Goal: Use online tool/utility: Utilize a website feature to perform a specific function

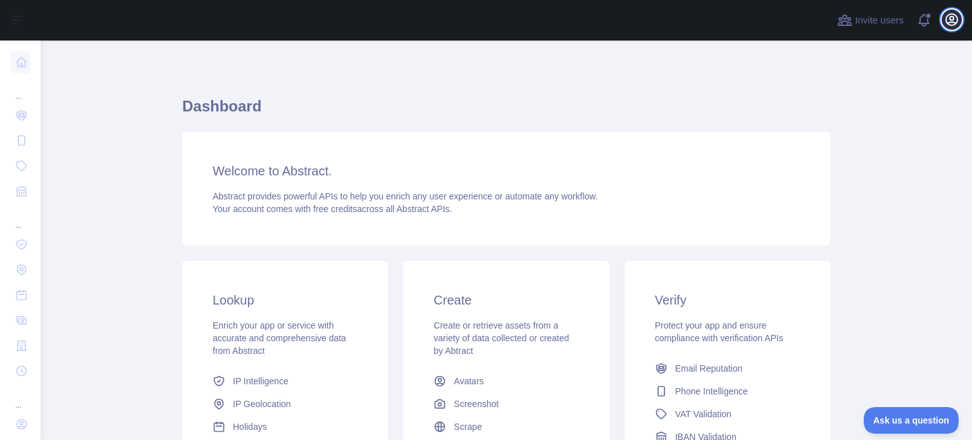
click at [950, 23] on icon "button" at bounding box center [951, 19] width 11 height 11
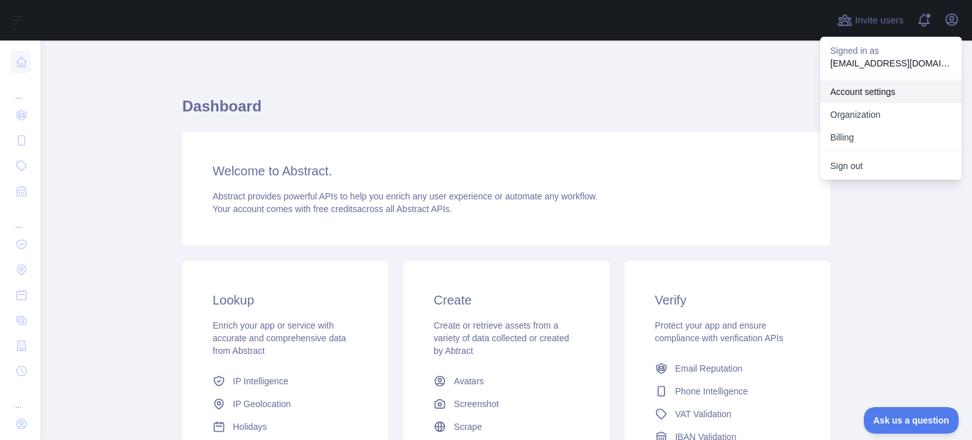
click at [868, 94] on link "Account settings" at bounding box center [891, 91] width 142 height 23
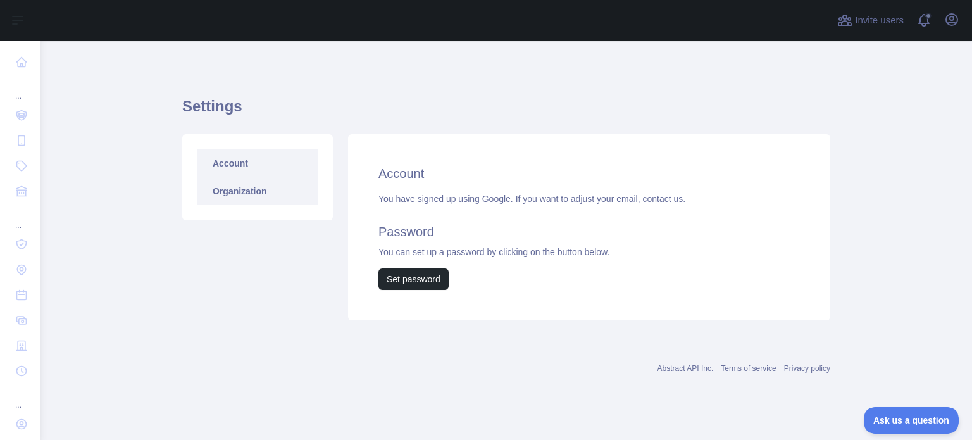
click at [244, 196] on link "Organization" at bounding box center [258, 191] width 120 height 28
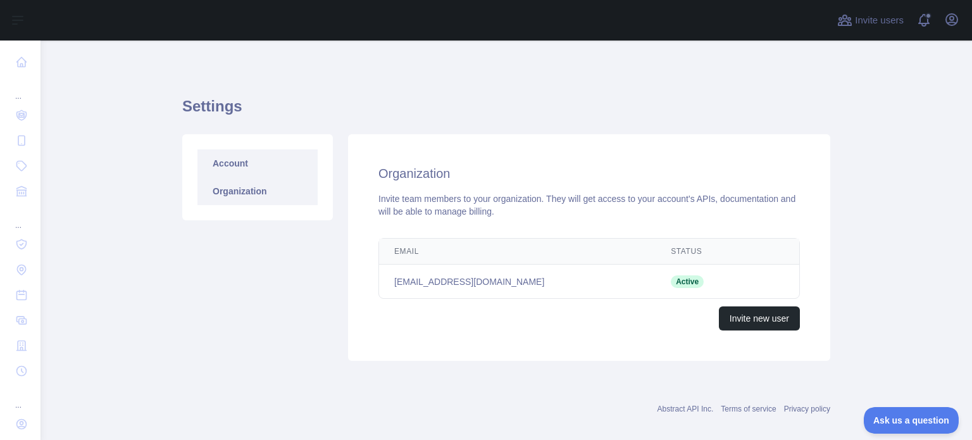
click at [242, 174] on link "Account" at bounding box center [258, 163] width 120 height 28
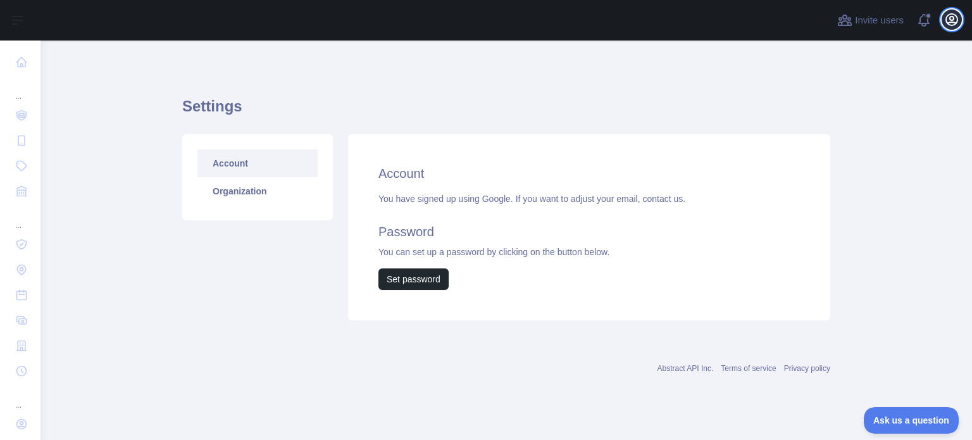
click at [944, 17] on button "Open user menu" at bounding box center [952, 19] width 20 height 20
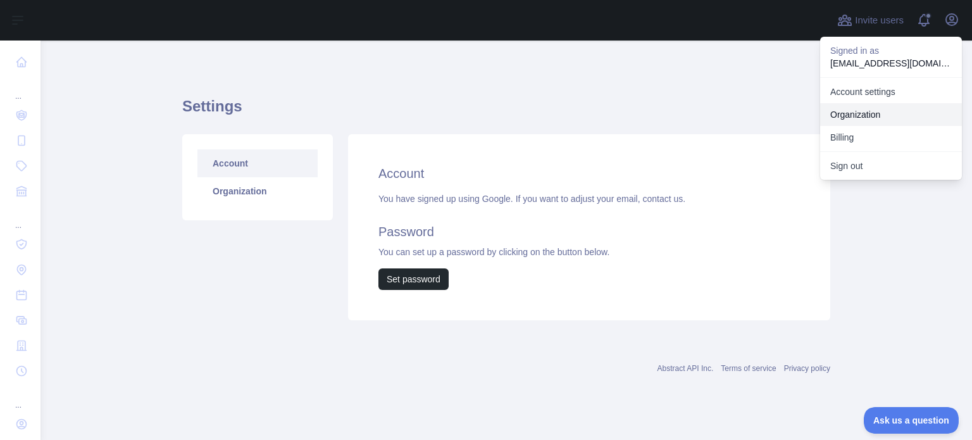
click at [869, 122] on link "Organization" at bounding box center [891, 114] width 142 height 23
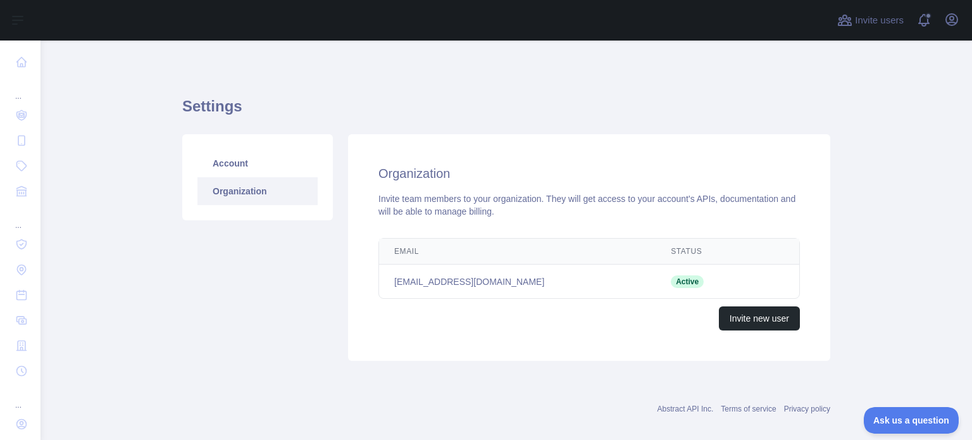
click at [957, 33] on div "Invite users View notifications Open user menu" at bounding box center [898, 20] width 127 height 41
click at [950, 20] on icon "button" at bounding box center [952, 19] width 15 height 15
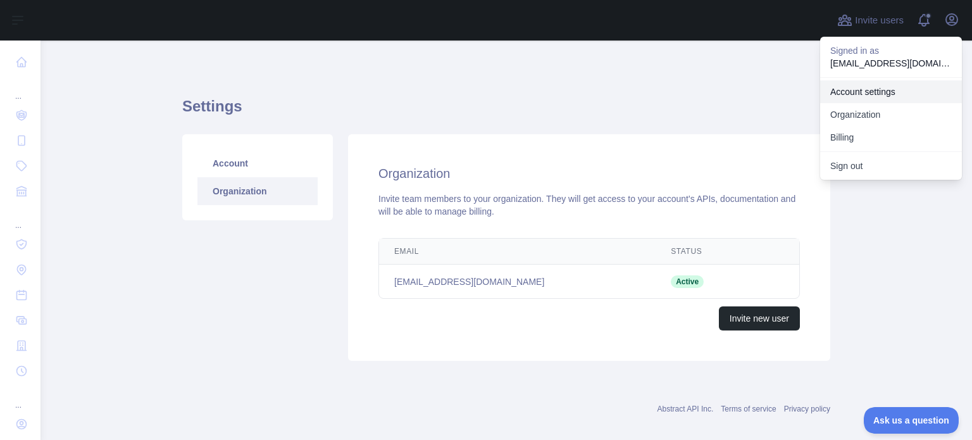
click at [867, 84] on link "Account settings" at bounding box center [891, 91] width 142 height 23
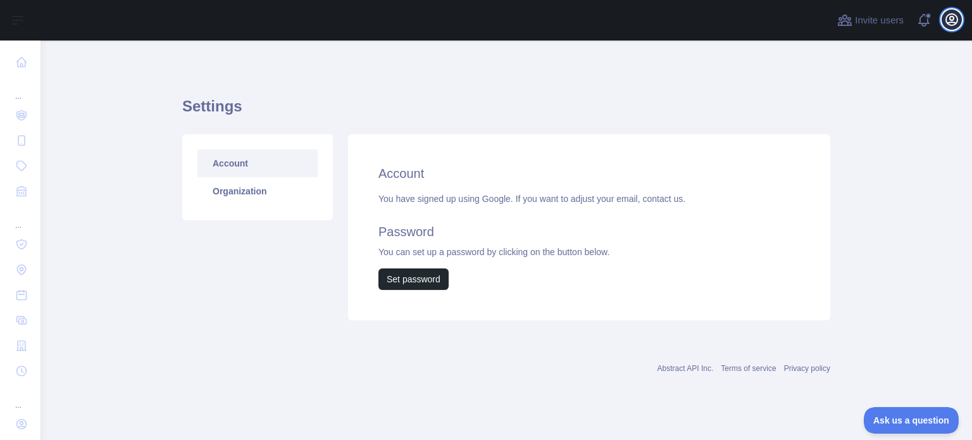
click at [959, 20] on icon "button" at bounding box center [952, 19] width 15 height 15
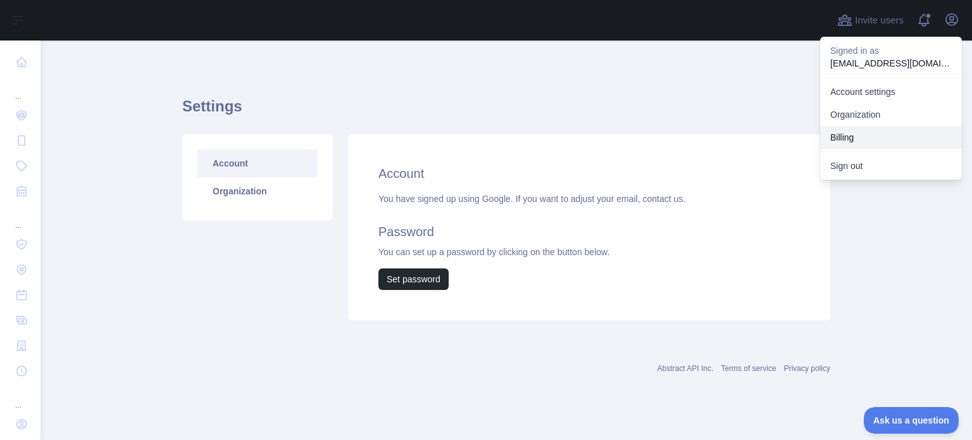
click at [848, 141] on button "Billing" at bounding box center [891, 137] width 142 height 23
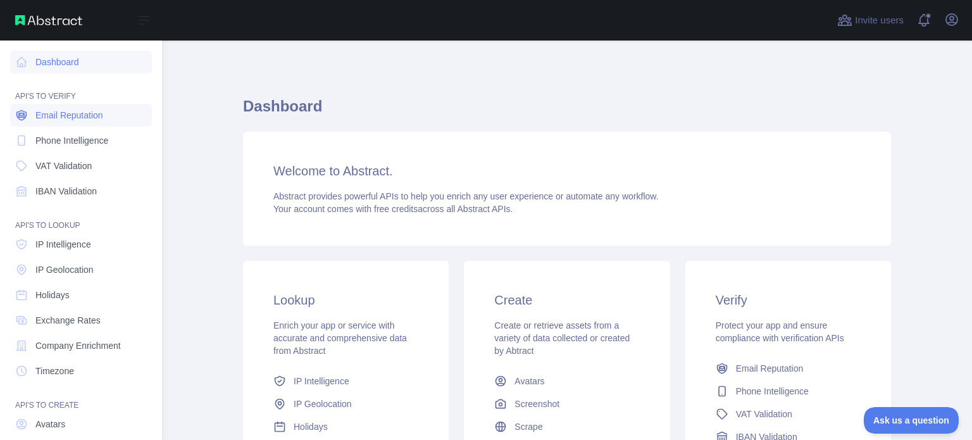
click at [82, 112] on span "Email Reputation" at bounding box center [69, 115] width 68 height 13
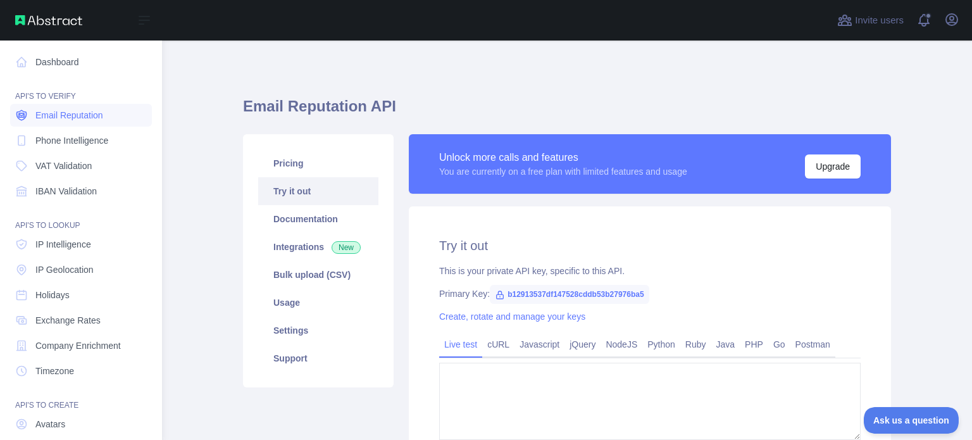
type textarea "**********"
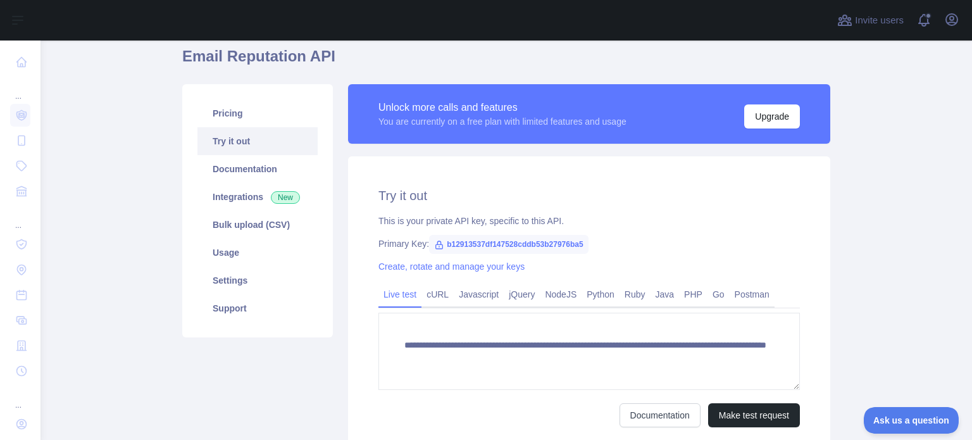
scroll to position [52, 0]
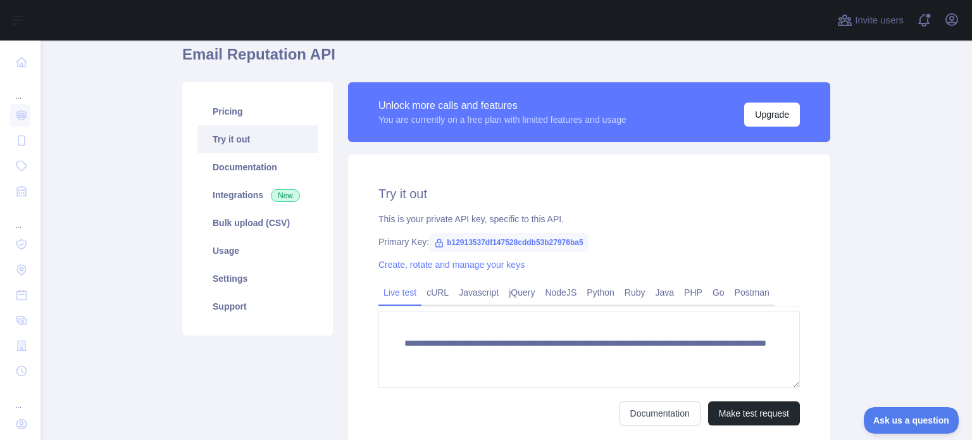
click at [556, 244] on span "b12913537df147528cddb53b27976ba5" at bounding box center [508, 242] width 159 height 19
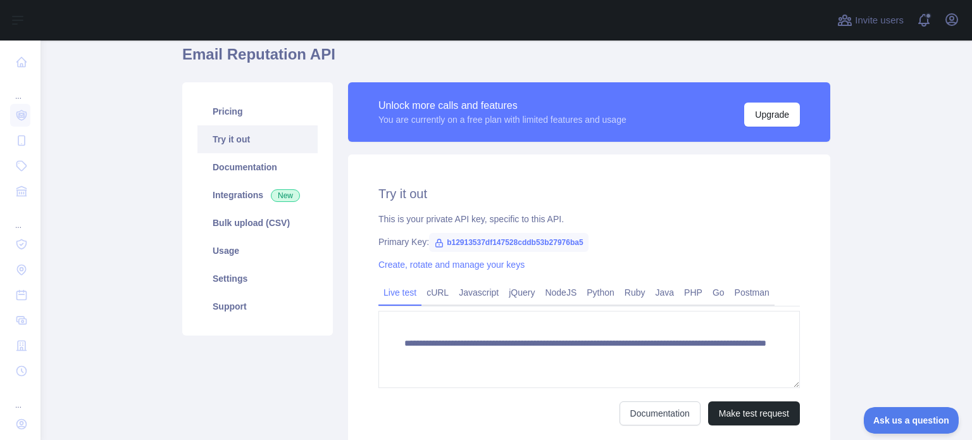
click at [550, 242] on span "b12913537df147528cddb53b27976ba5" at bounding box center [508, 242] width 159 height 19
copy span "b12913537df147528cddb53b27976ba5"
